Goal: Task Accomplishment & Management: Use online tool/utility

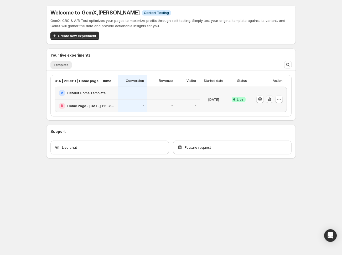
click at [270, 99] on icon "button" at bounding box center [269, 98] width 1 height 3
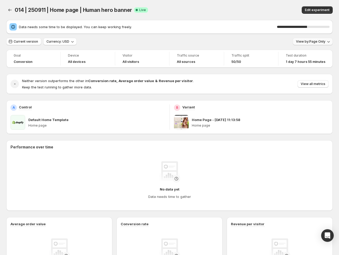
click at [310, 43] on span "View by: Page Only" at bounding box center [310, 41] width 29 height 4
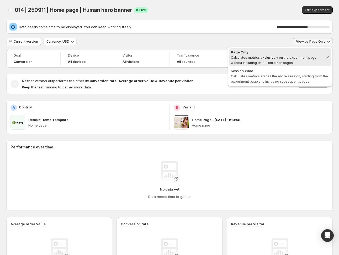
click at [275, 77] on span "Calculates metrics across the entire session, starting from the experiment page…" at bounding box center [279, 78] width 97 height 9
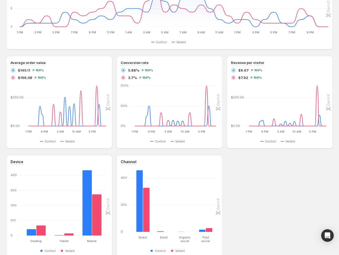
scroll to position [179, 0]
click at [274, 195] on div "Device Desktop Desktop Tablet Tablet Mobile Mobile 0 100 200 300 400 Control Va…" at bounding box center [169, 206] width 327 height 103
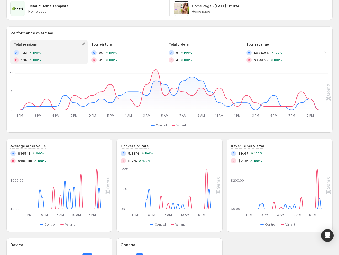
scroll to position [47, 0]
